Goal: Entertainment & Leisure: Browse casually

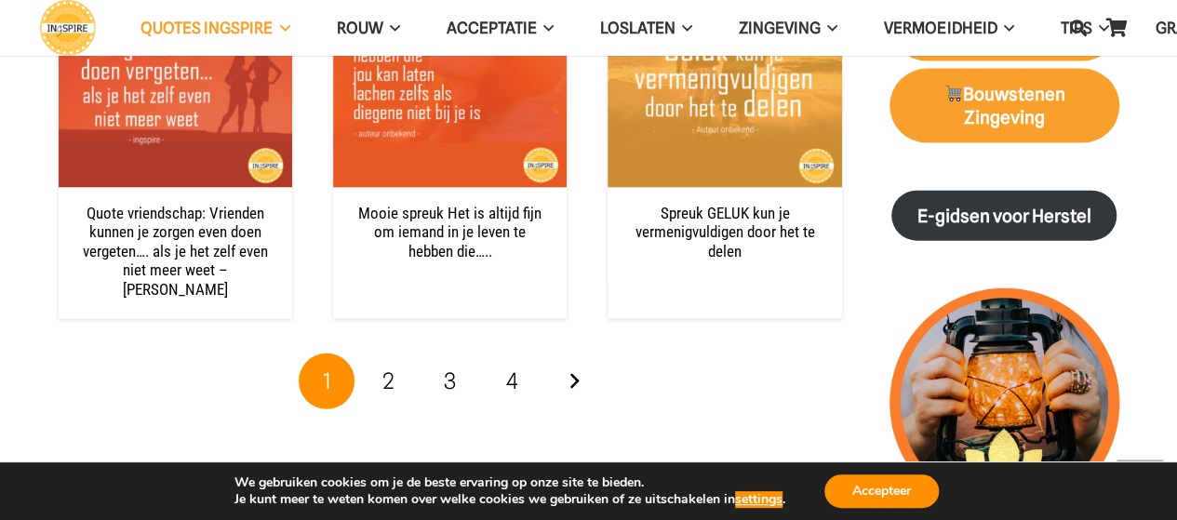
scroll to position [2139, 0]
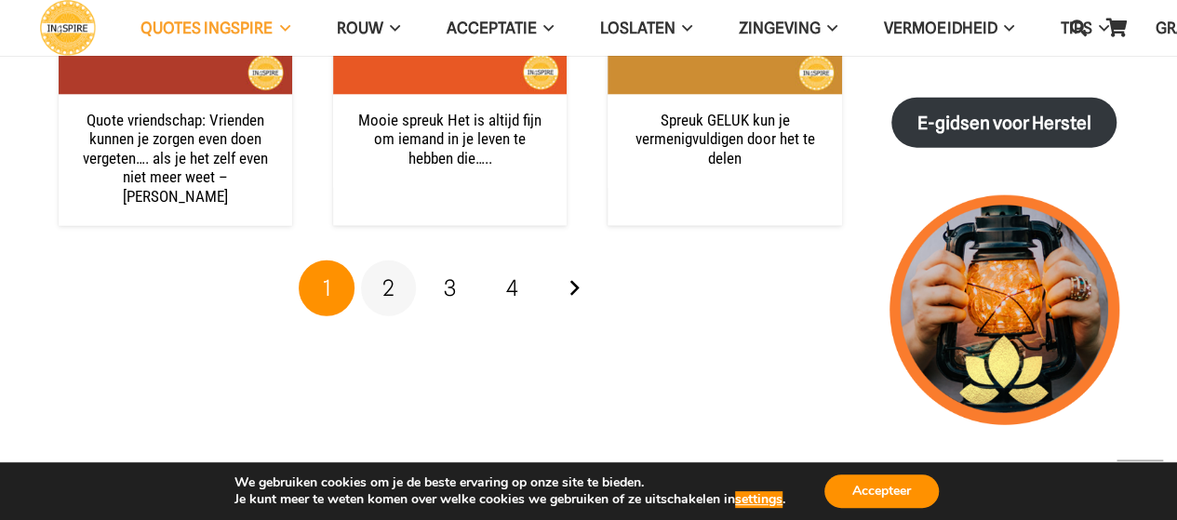
click at [389, 274] on span "2" at bounding box center [388, 287] width 12 height 27
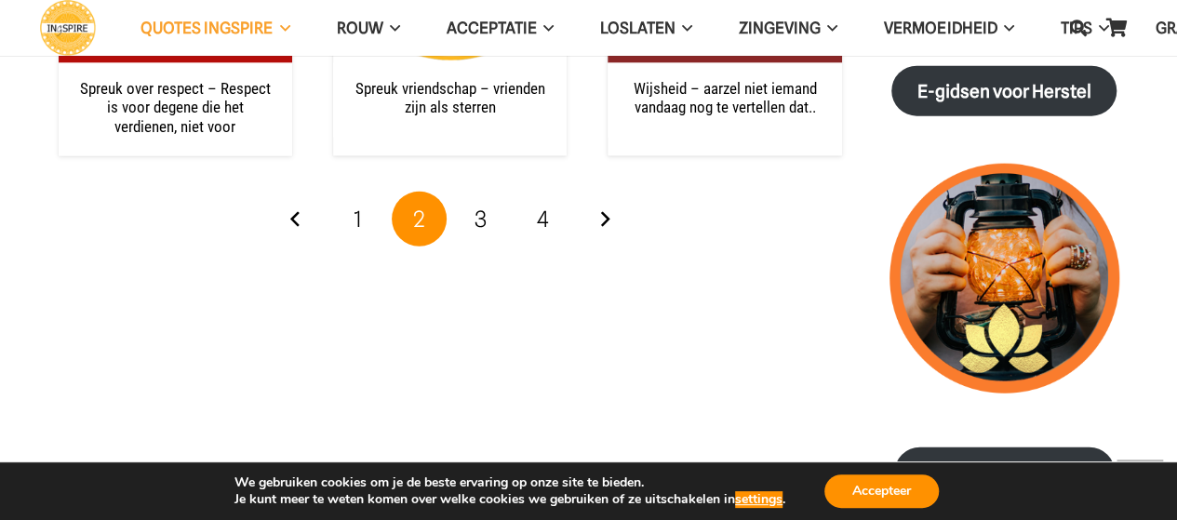
scroll to position [2232, 0]
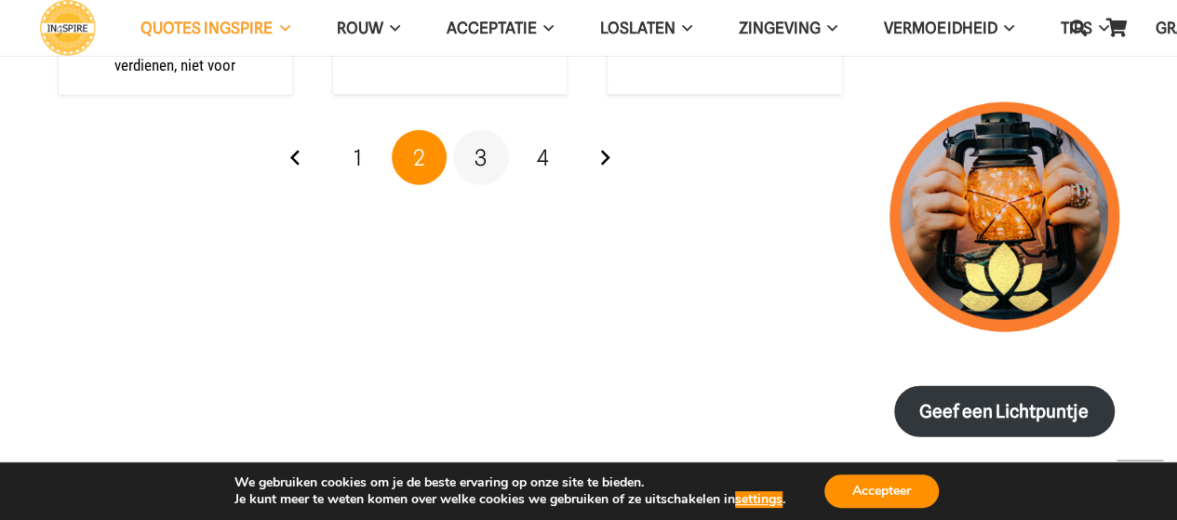
click at [485, 157] on span "3" at bounding box center [480, 157] width 12 height 27
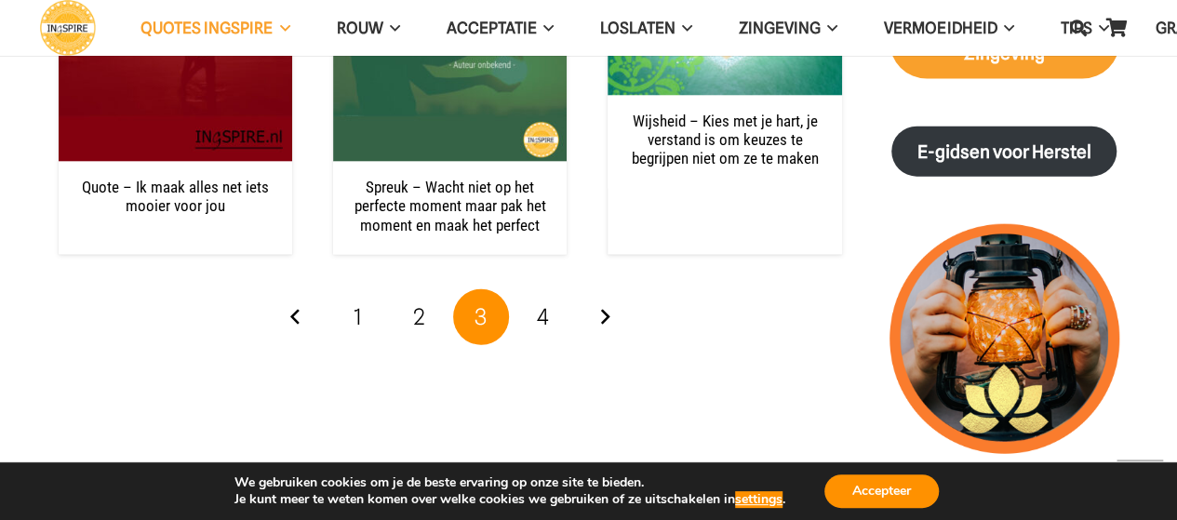
scroll to position [2139, 0]
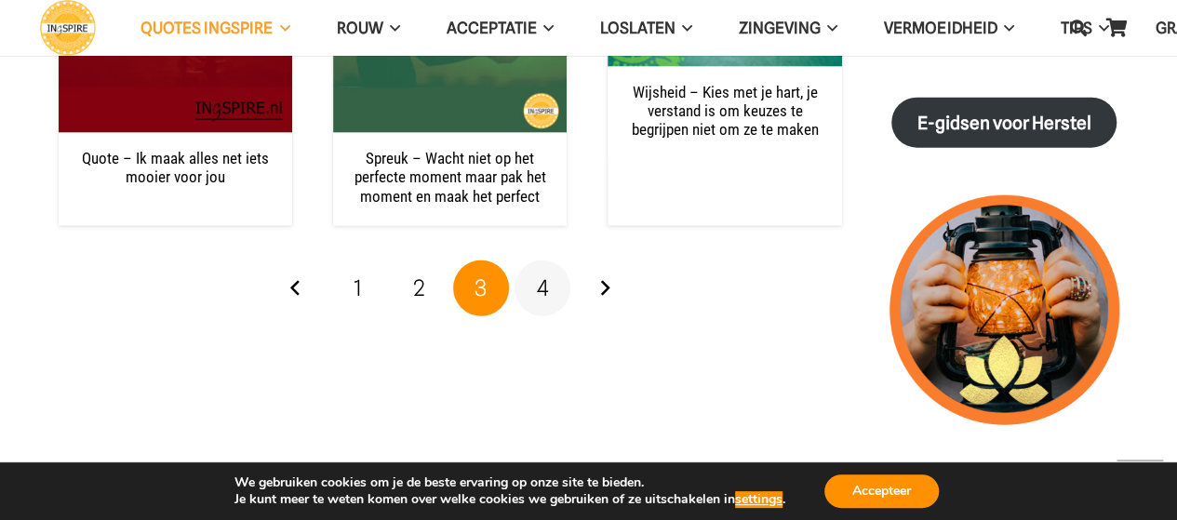
click at [551, 287] on link "4" at bounding box center [542, 288] width 56 height 56
